Goal: Find specific page/section: Find specific page/section

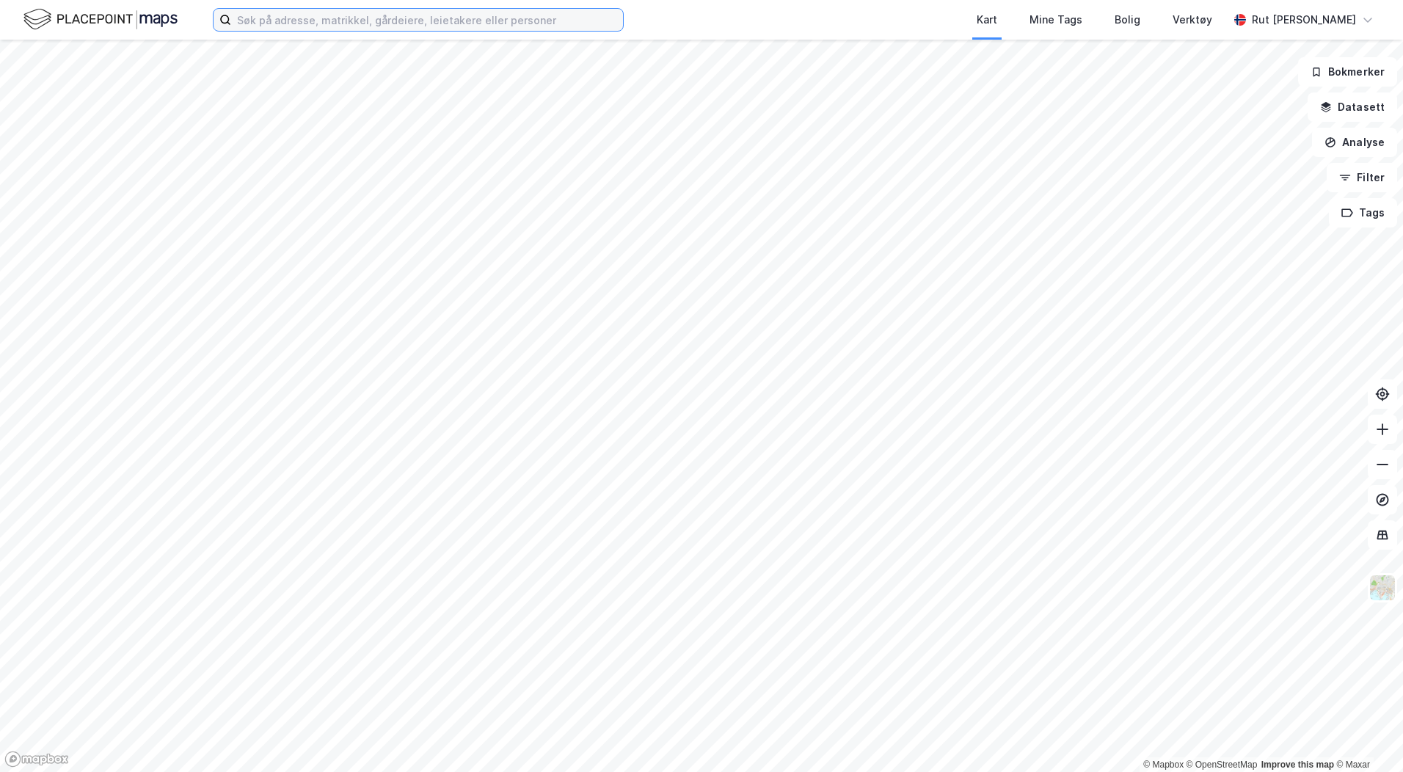
click at [339, 18] on input at bounding box center [427, 20] width 392 height 22
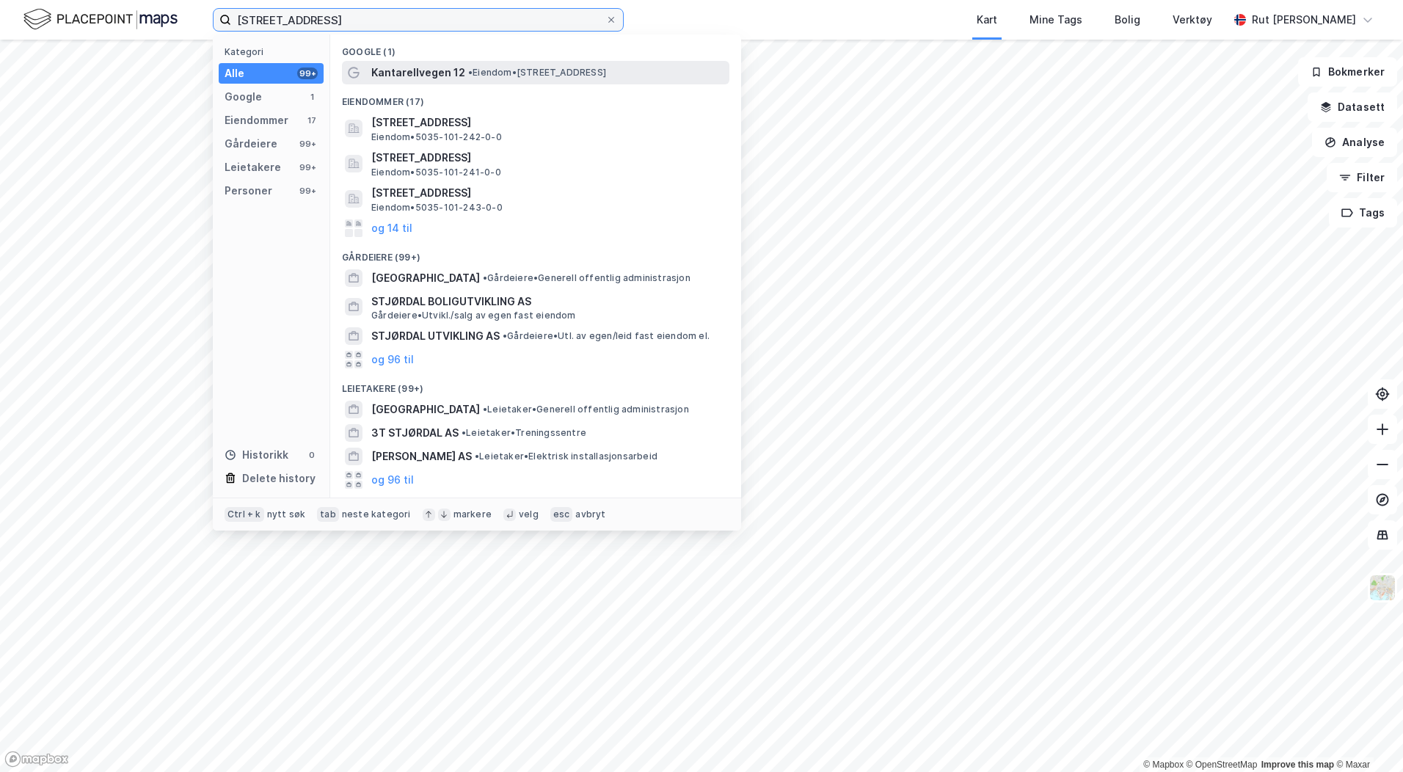
type input "[STREET_ADDRESS]"
click at [437, 79] on span "Kantarellvegen 12" at bounding box center [418, 73] width 94 height 18
